Goal: Communication & Community: Answer question/provide support

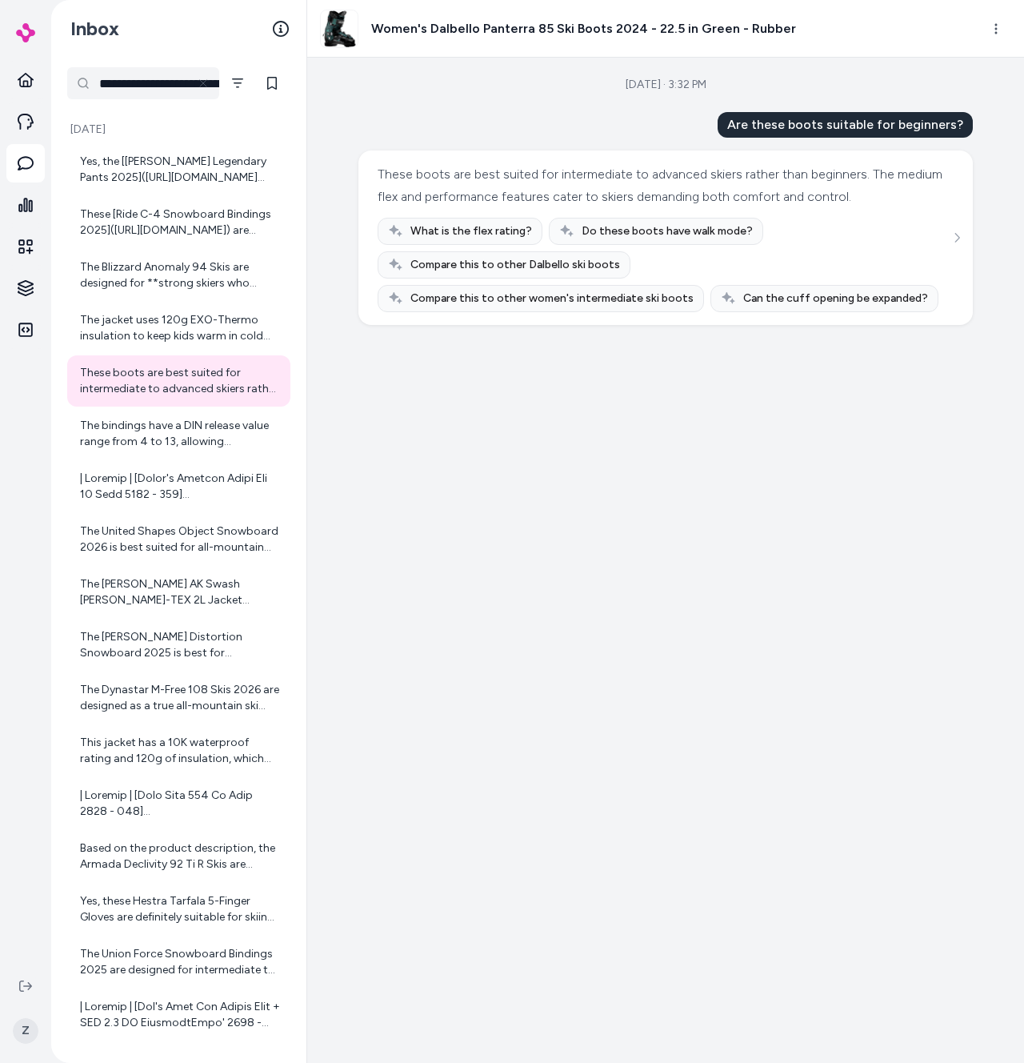
scroll to position [2738, 0]
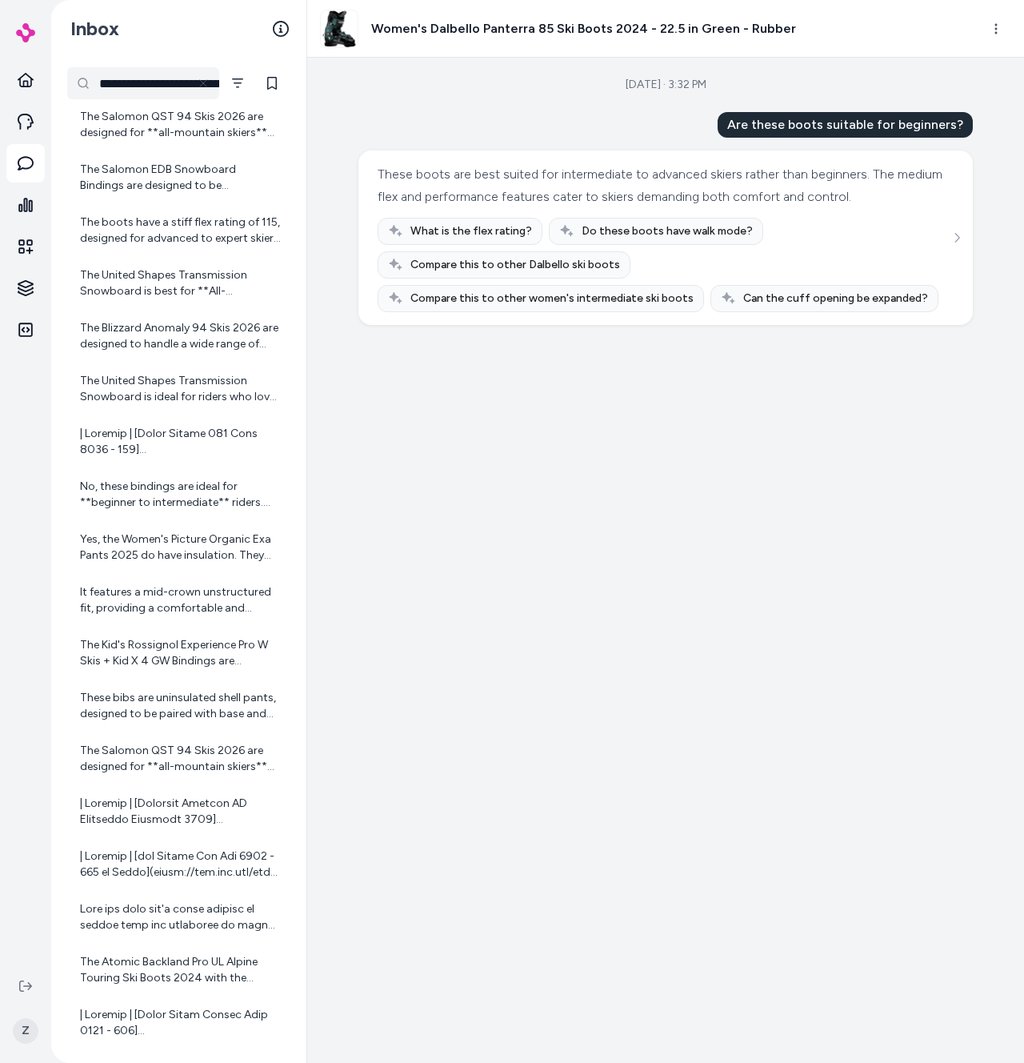
click at [527, 106] on div "Sep 18, 2025 · 3:32 PM Are these boots suitable for beginners? These boots are …" at bounding box center [665, 560] width 717 height 1005
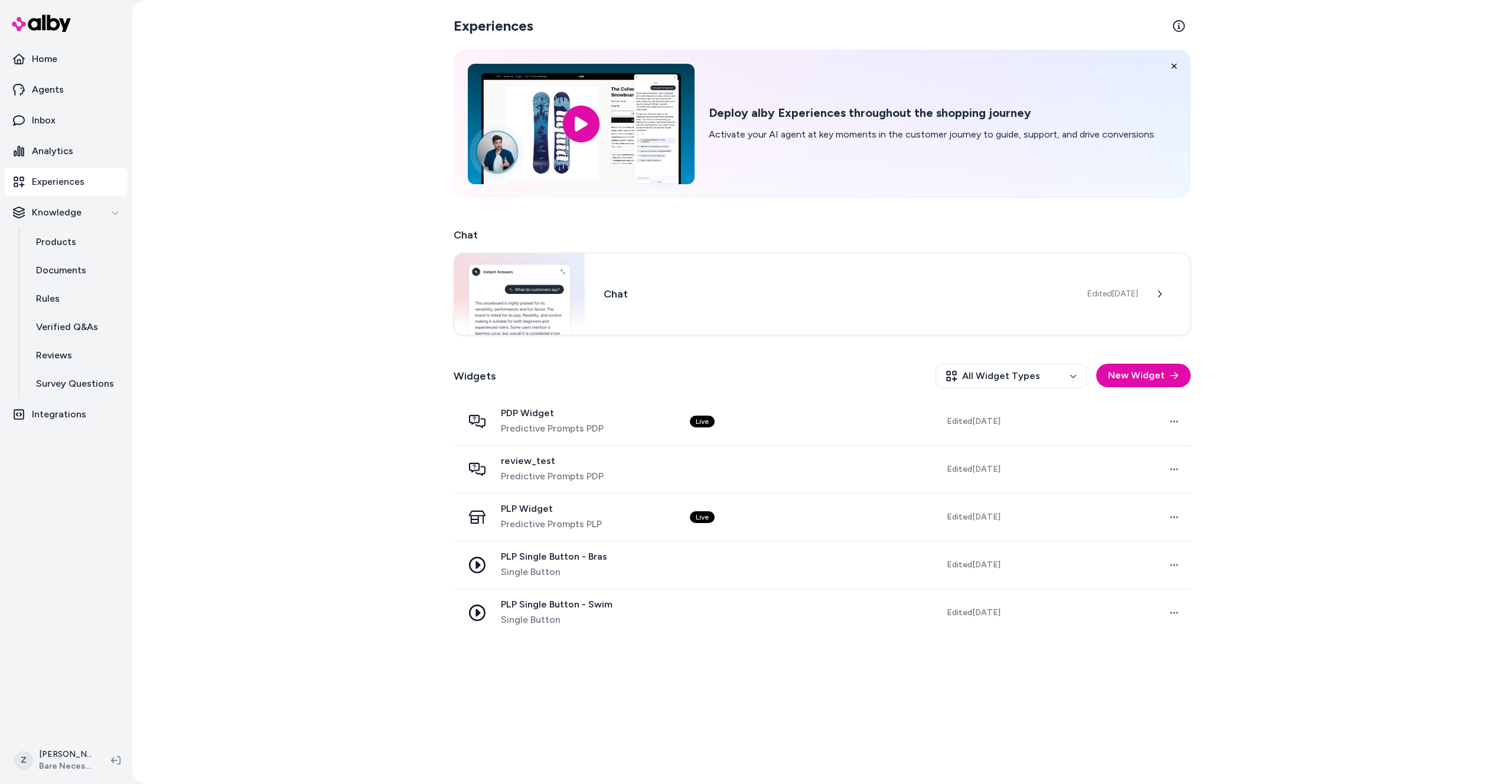
click at [356, 312] on div "Experiences Deploy alby Experiences throughout the shopping journey Activate yo…" at bounding box center [821, 392] width 1379 height 784
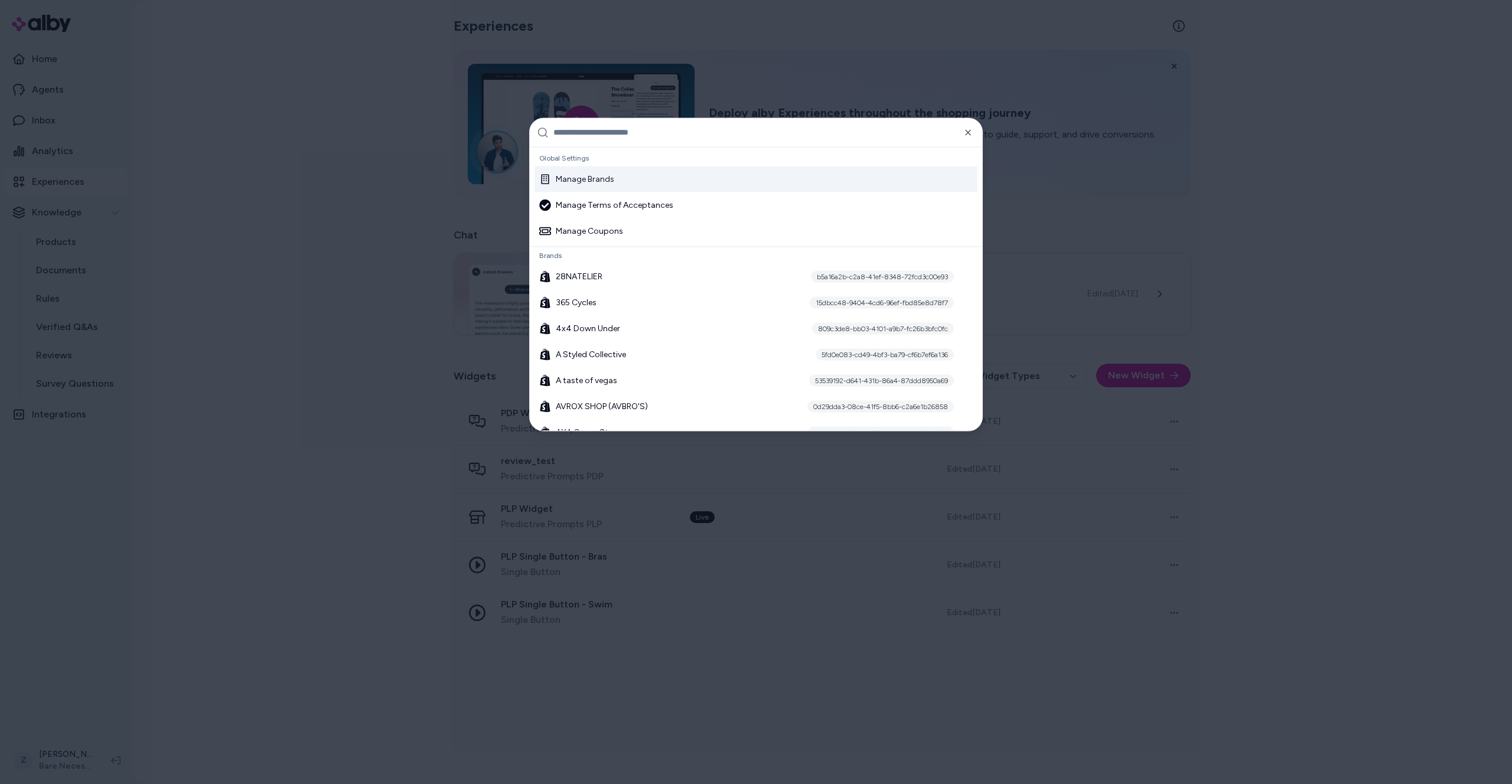
click at [356, 312] on div at bounding box center [756, 392] width 1512 height 784
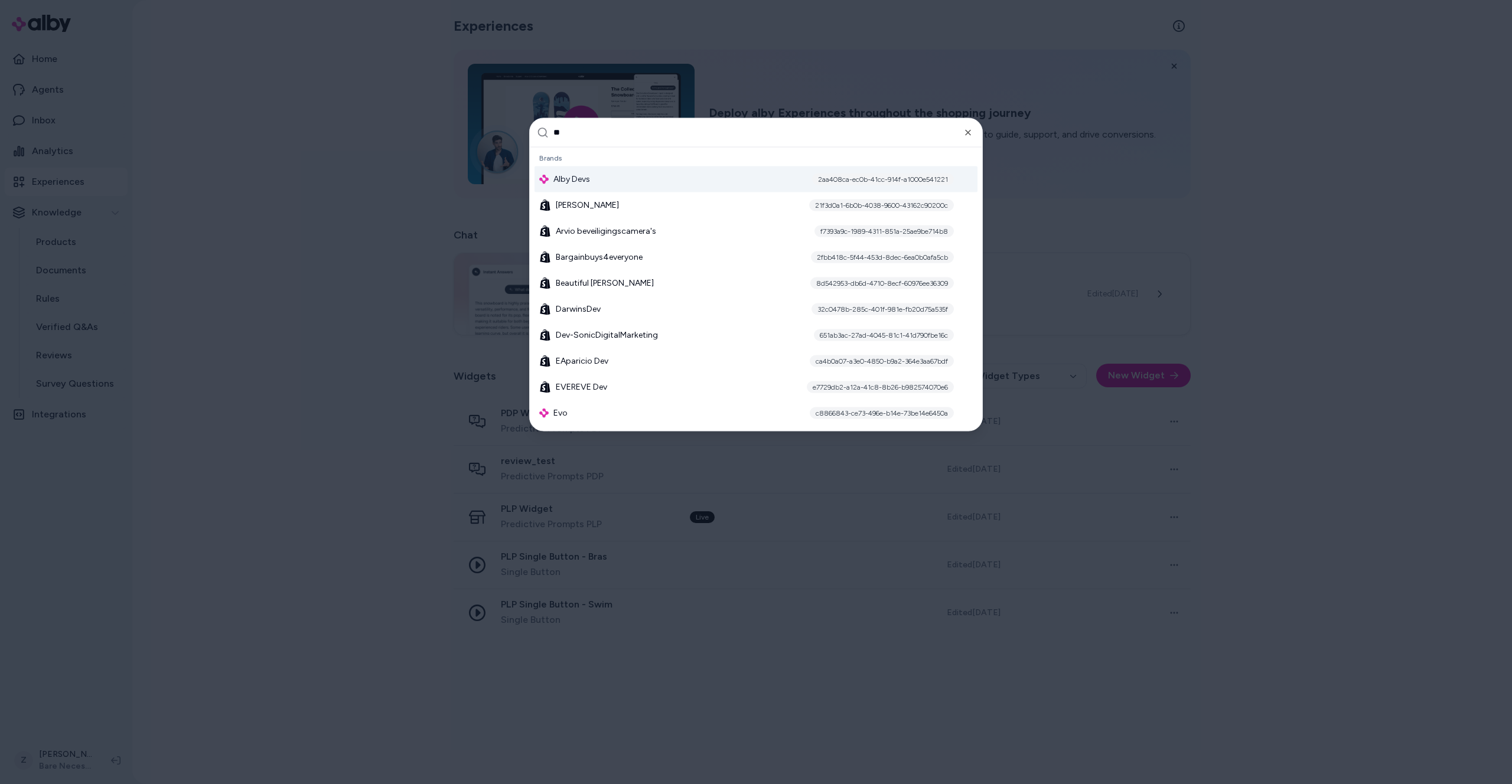
type input "***"
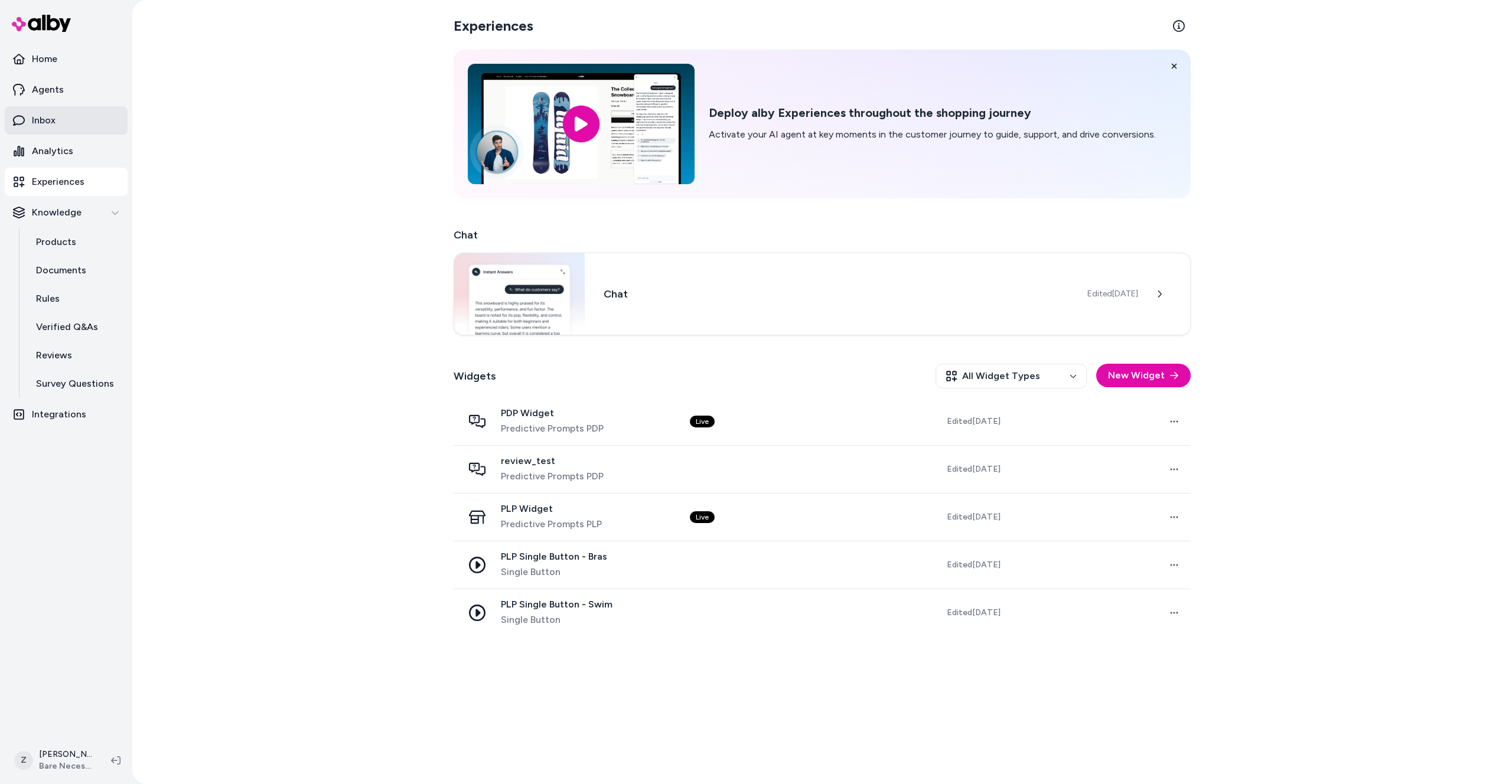
click at [59, 117] on link "Inbox" at bounding box center [66, 120] width 122 height 28
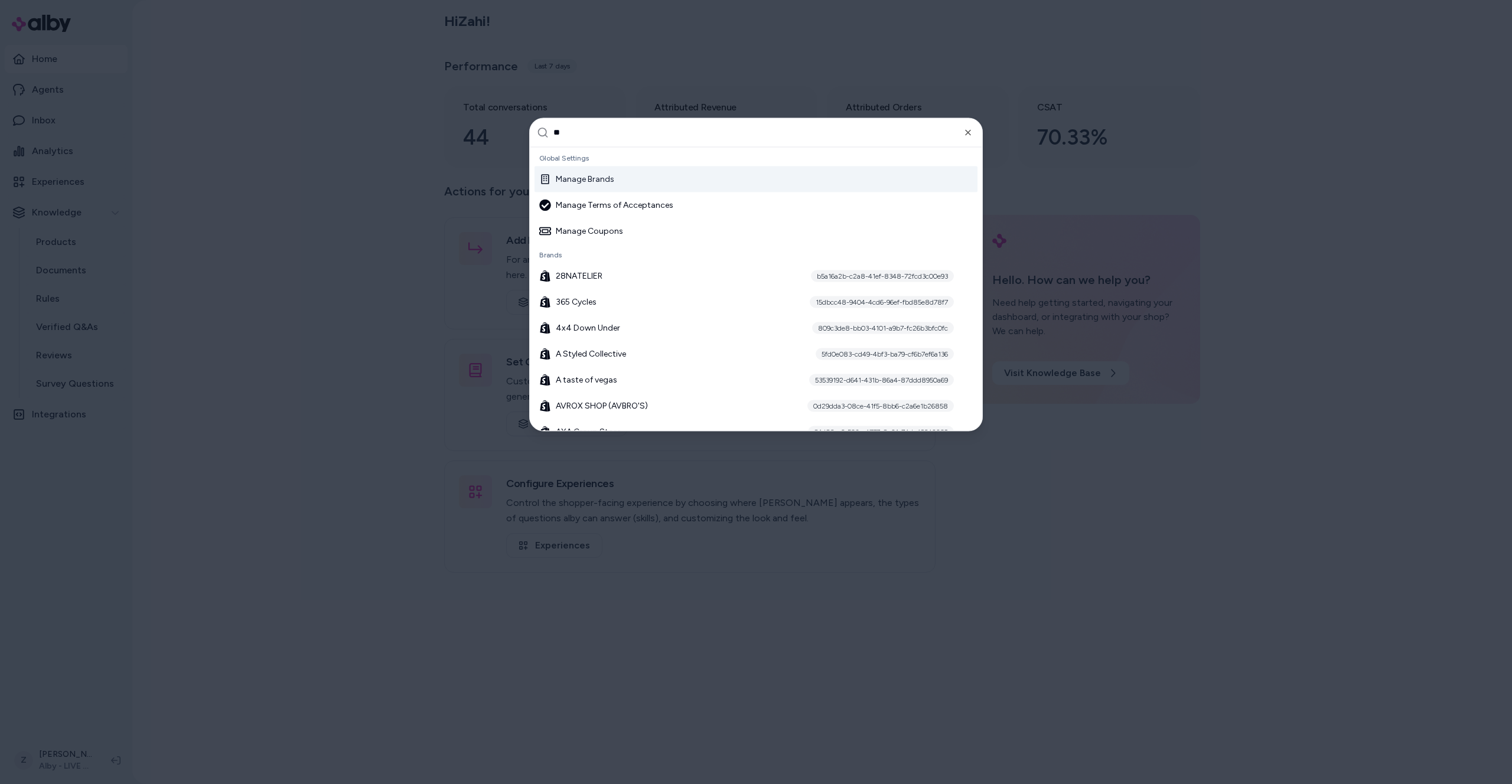
type input "***"
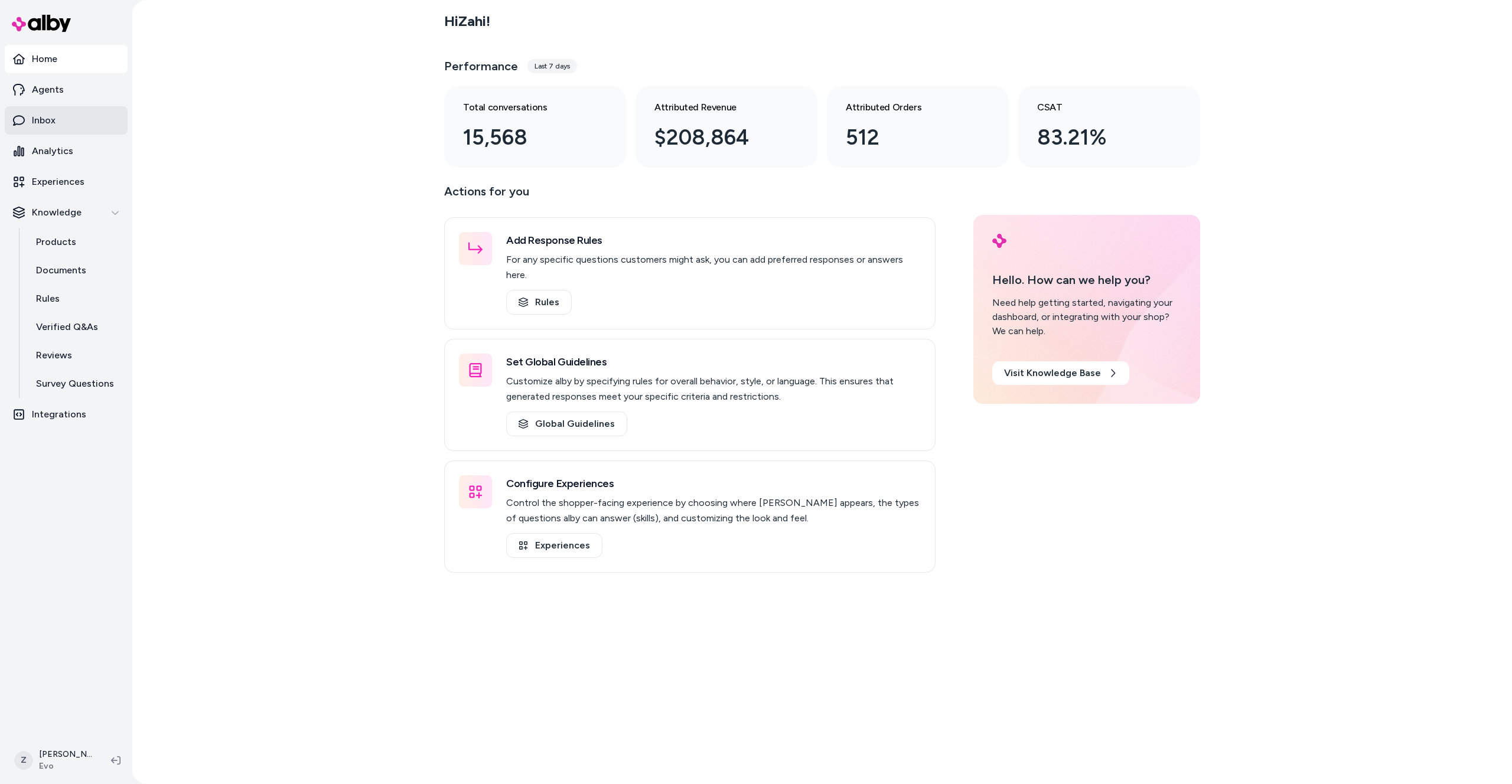
click at [69, 121] on link "Inbox" at bounding box center [66, 120] width 122 height 28
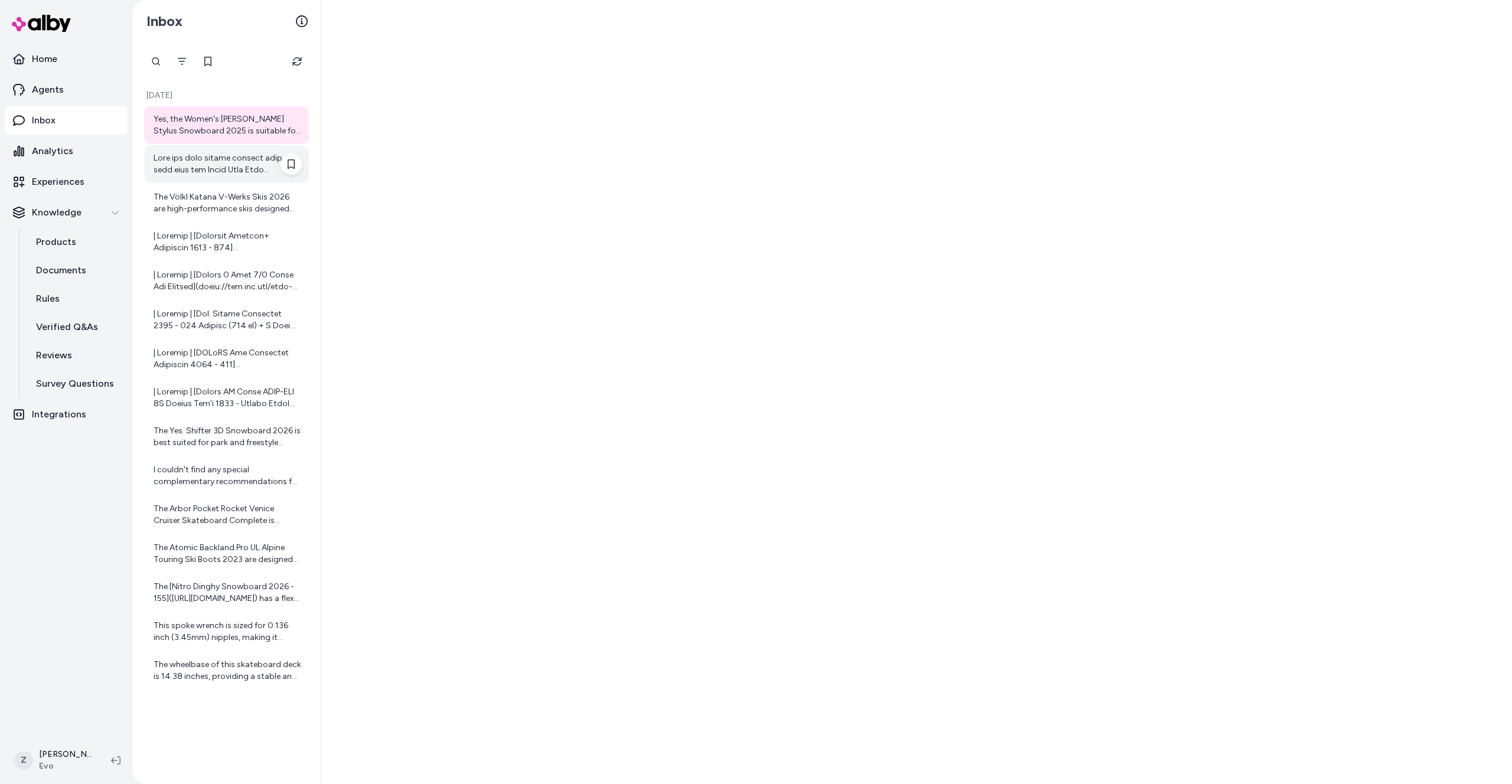
click at [214, 163] on div at bounding box center [227, 164] width 148 height 24
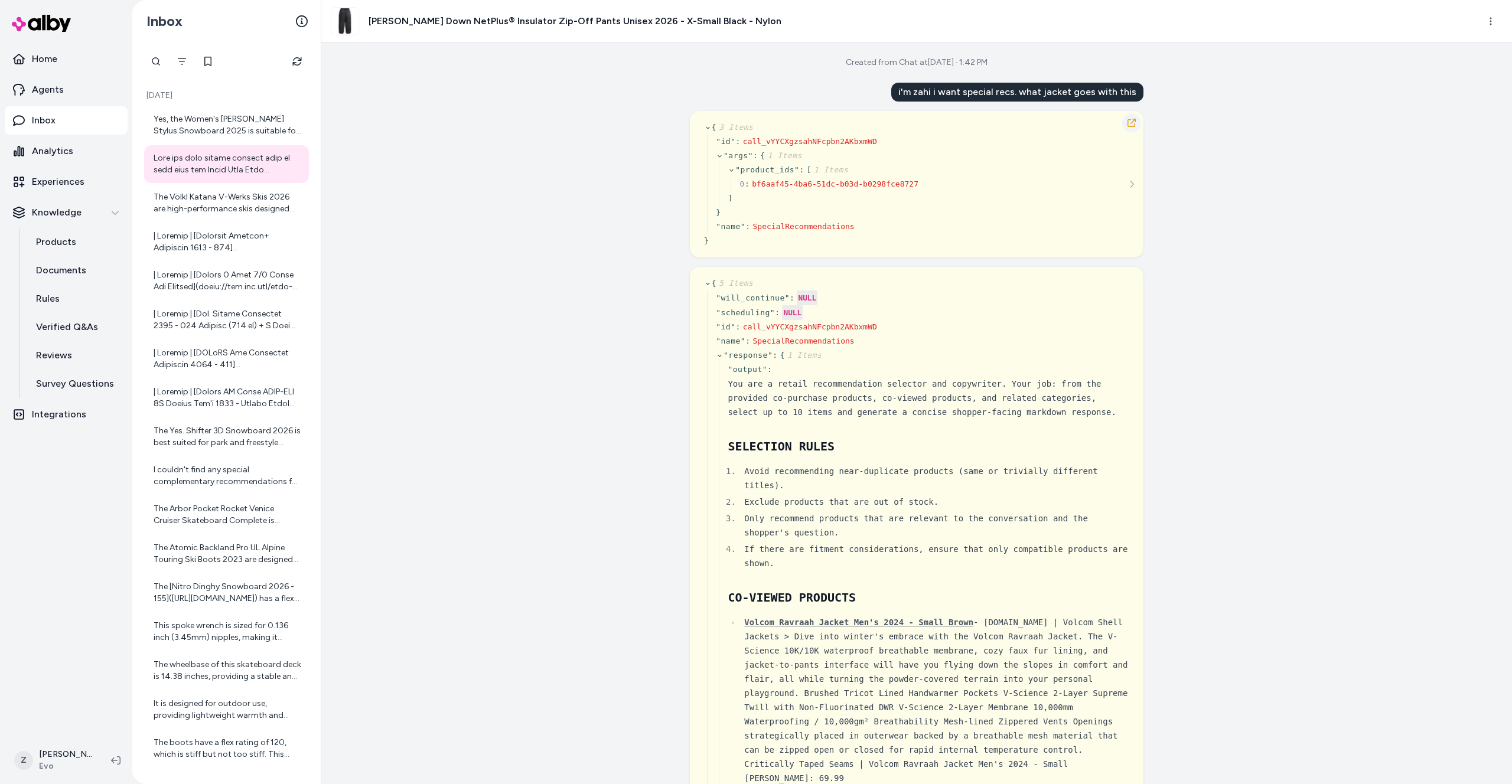
click at [1135, 128] on button "button" at bounding box center [1131, 123] width 19 height 19
click at [1133, 128] on button "button" at bounding box center [1131, 123] width 19 height 19
click at [1133, 125] on icon "button" at bounding box center [1131, 122] width 8 height 8
